Goal: Navigation & Orientation: Understand site structure

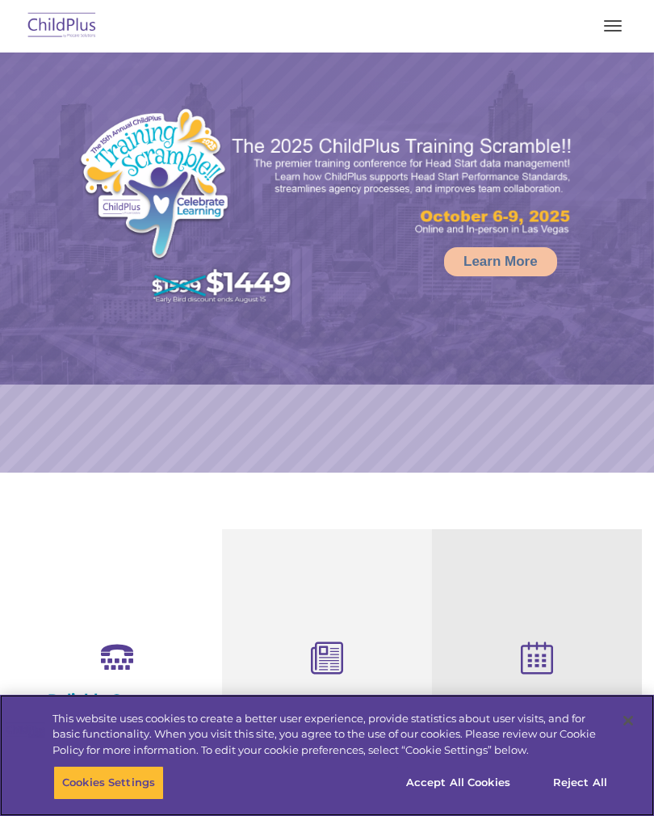
select select "MEDIUM"
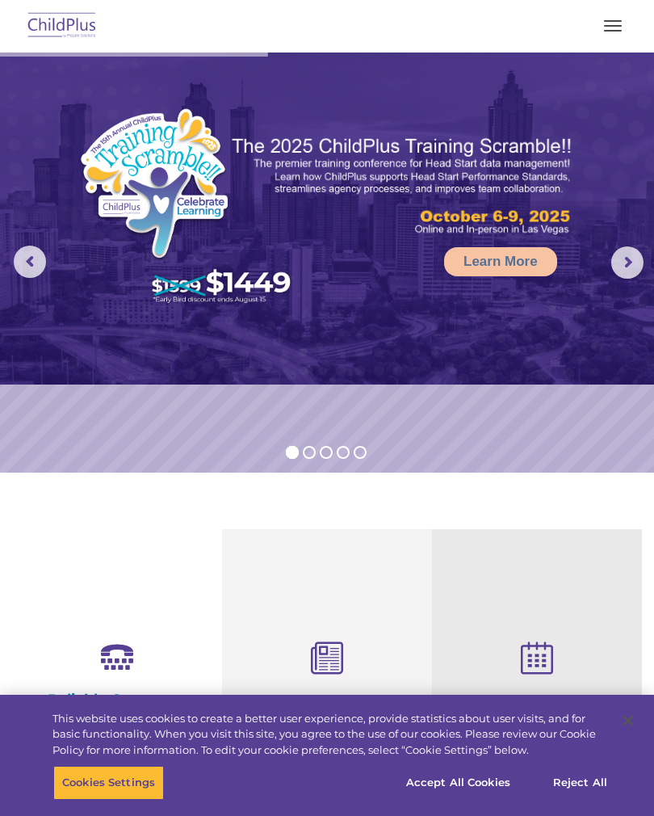
click at [596, 29] on button "button" at bounding box center [613, 26] width 34 height 26
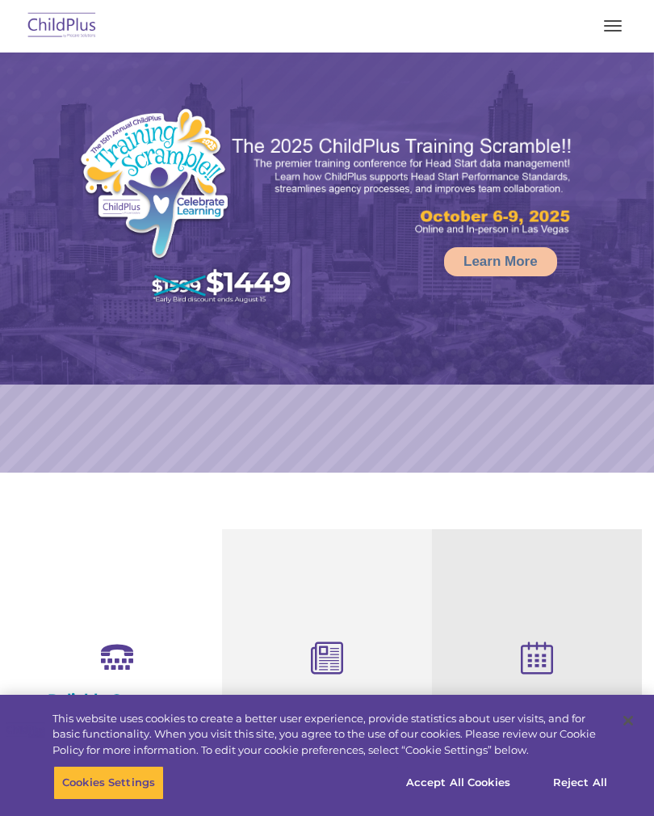
select select "MEDIUM"
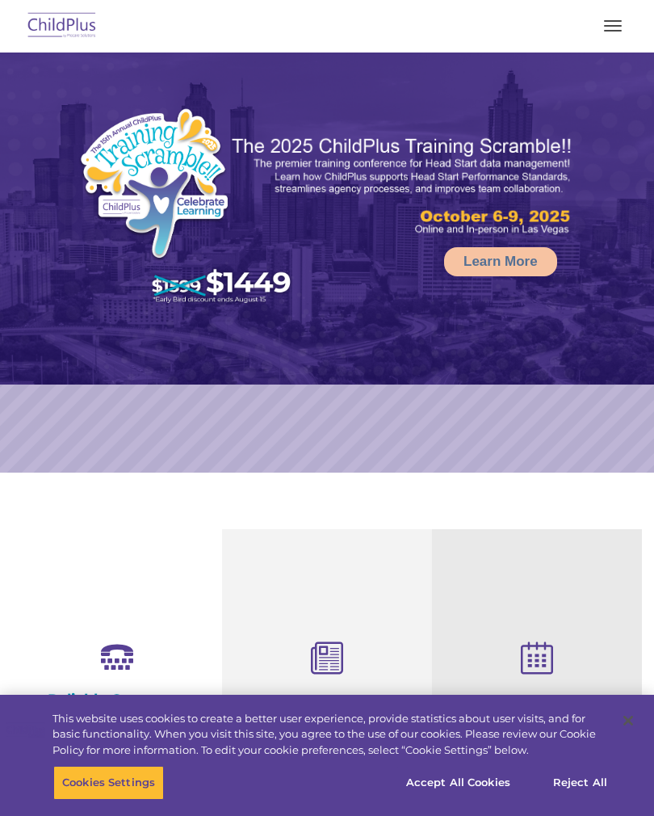
click at [626, 31] on button "button" at bounding box center [613, 26] width 34 height 26
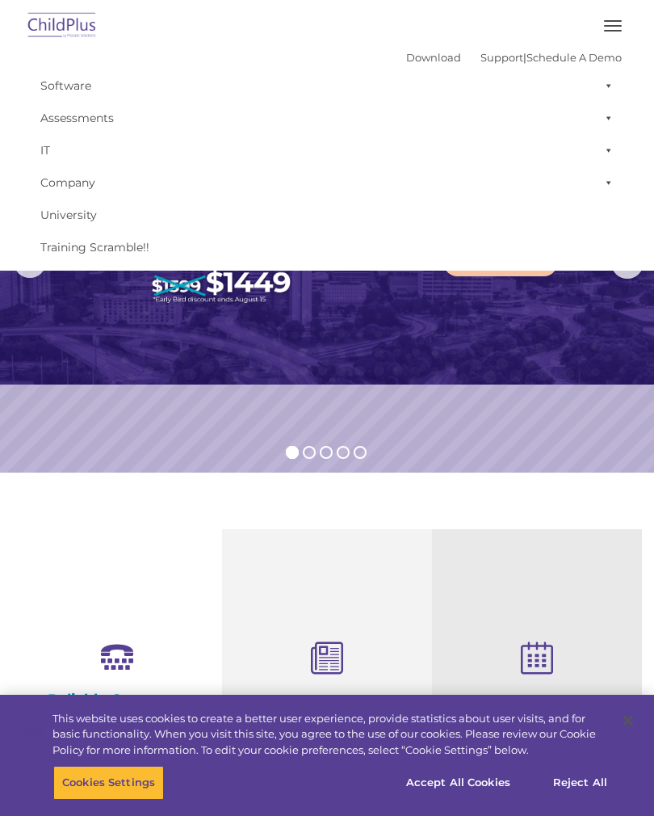
click at [487, 355] on img at bounding box center [327, 218] width 654 height 332
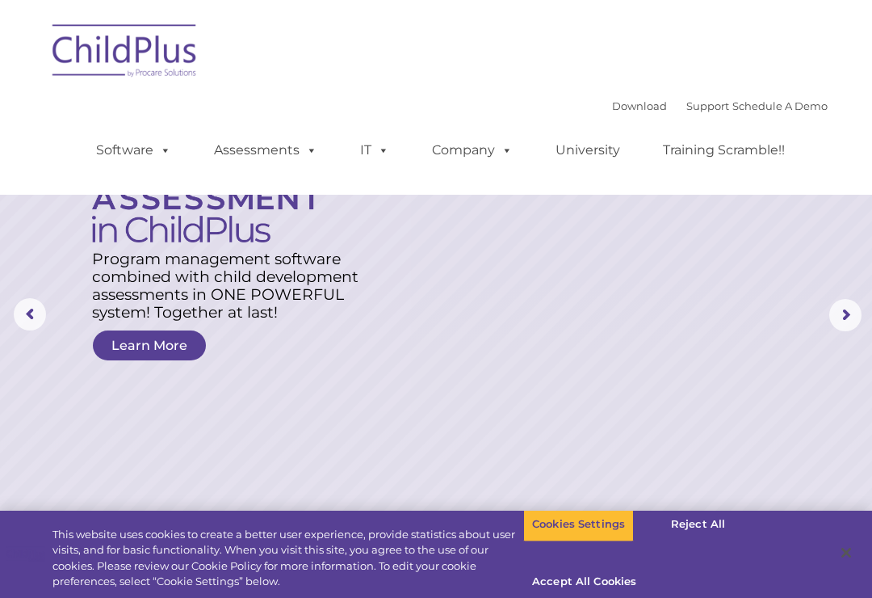
click at [141, 58] on img at bounding box center [125, 53] width 162 height 81
click at [156, 73] on img at bounding box center [125, 53] width 162 height 81
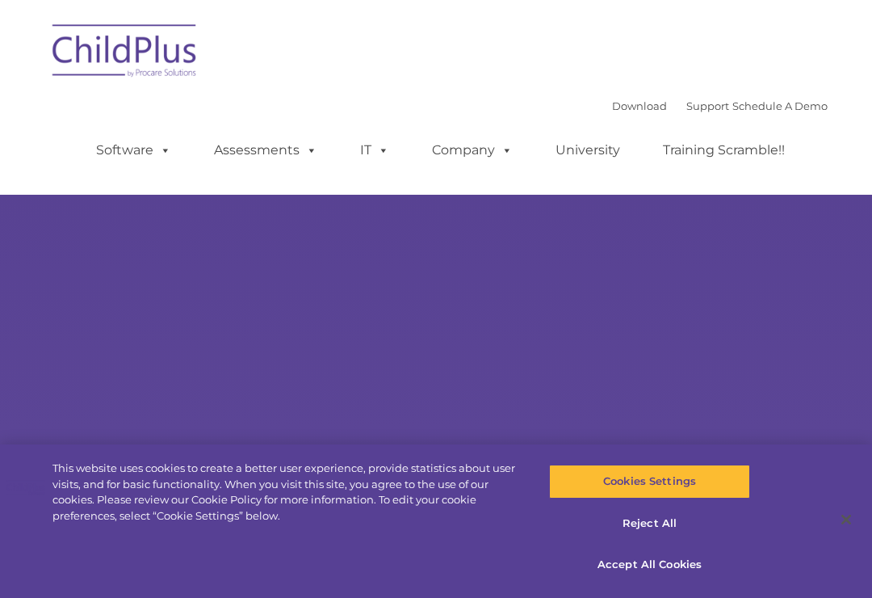
type input ""
